Goal: Transaction & Acquisition: Purchase product/service

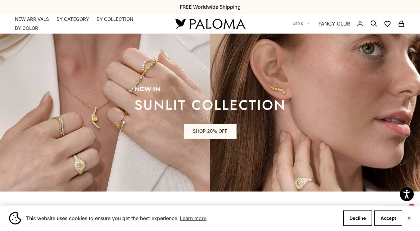
click at [372, 24] on icon "Secondary navigation" at bounding box center [373, 23] width 7 height 7
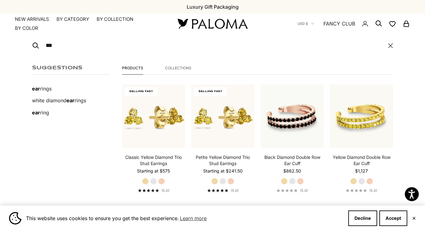
type input "***"
click at [221, 179] on label "White Gold" at bounding box center [222, 181] width 7 height 7
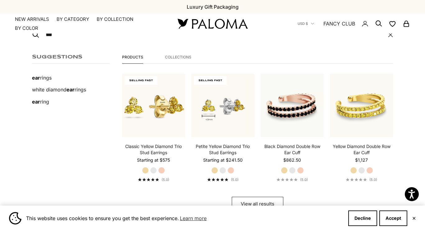
click at [254, 196] on button "View all results" at bounding box center [258, 203] width 52 height 15
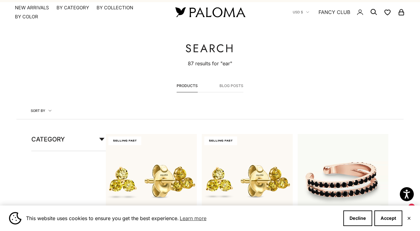
scroll to position [25, 0]
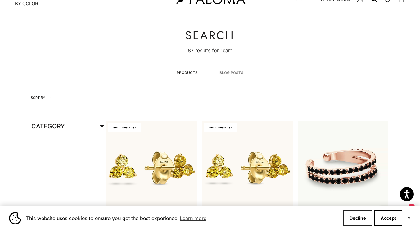
click at [358, 217] on button "Decline" at bounding box center [357, 218] width 29 height 16
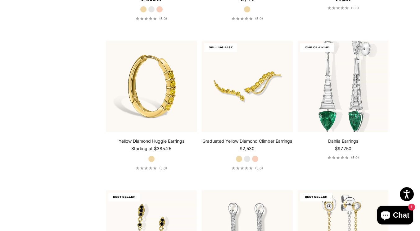
scroll to position [702, 0]
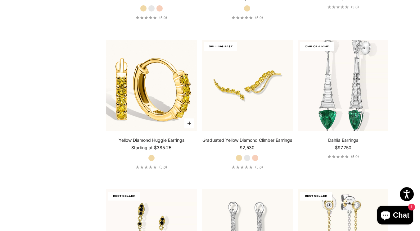
click at [151, 87] on img at bounding box center [151, 85] width 91 height 91
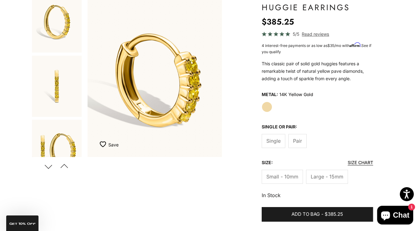
scroll to position [74, 0]
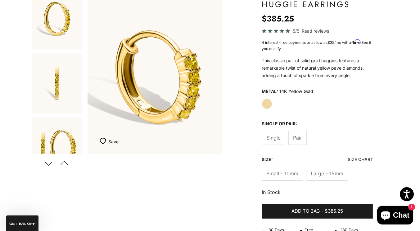
click at [331, 175] on span "Large - 15mm" at bounding box center [327, 173] width 33 height 8
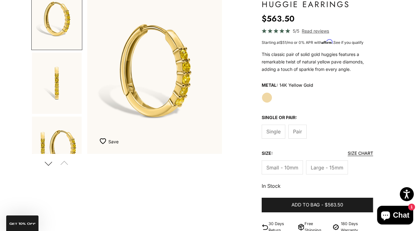
click at [295, 135] on span "Pair" at bounding box center [297, 131] width 9 height 8
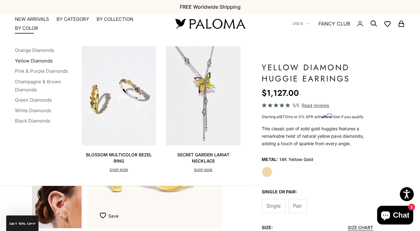
click at [29, 60] on link "Yellow Diamonds" at bounding box center [34, 61] width 38 height 6
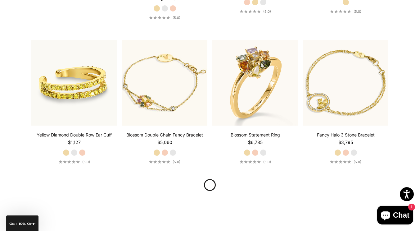
scroll to position [1177, 0]
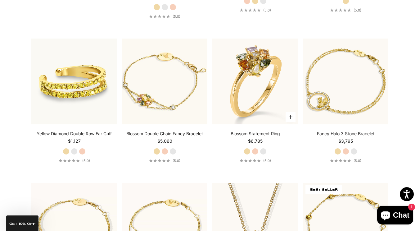
click at [261, 148] on label "White Gold" at bounding box center [263, 151] width 7 height 7
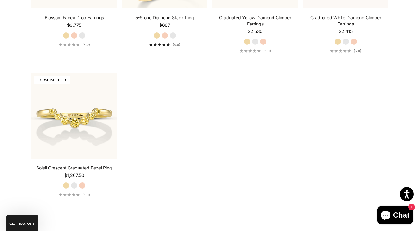
scroll to position [1881, 0]
click at [73, 182] on label "White Gold" at bounding box center [74, 184] width 7 height 7
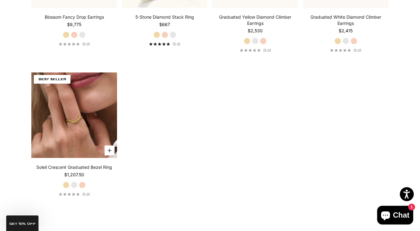
click at [81, 97] on img at bounding box center [74, 115] width 86 height 86
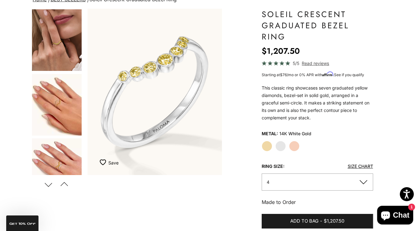
scroll to position [56, 0]
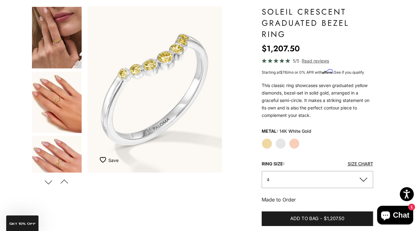
click at [55, 103] on img "Go to item 6" at bounding box center [57, 101] width 50 height 61
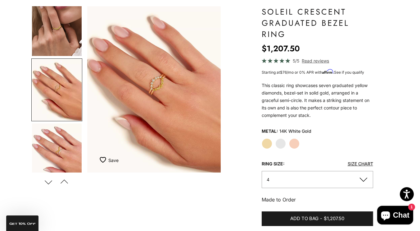
scroll to position [0, 142]
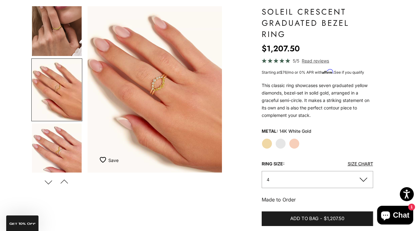
click at [54, 143] on img "Go to item 7" at bounding box center [57, 153] width 50 height 61
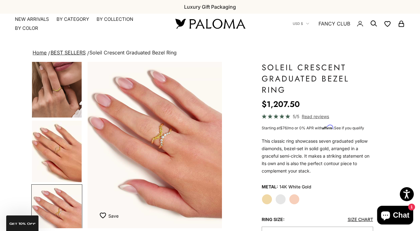
scroll to position [0, 0]
click at [65, 86] on img "Go to item 4" at bounding box center [57, 86] width 50 height 61
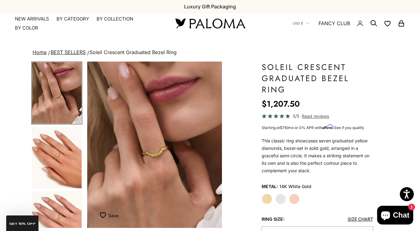
scroll to position [0, 0]
